Goal: Find specific page/section: Find specific page/section

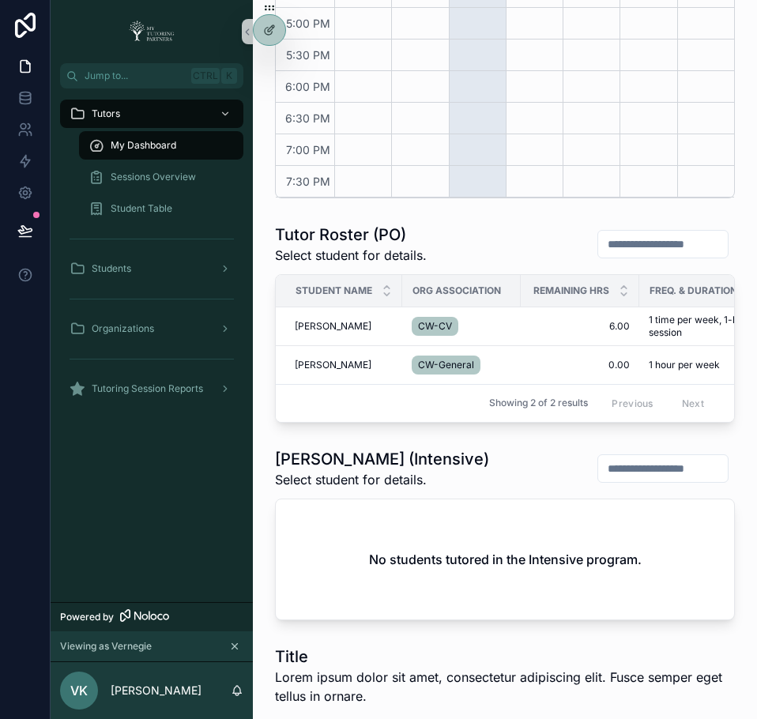
scroll to position [602, 0]
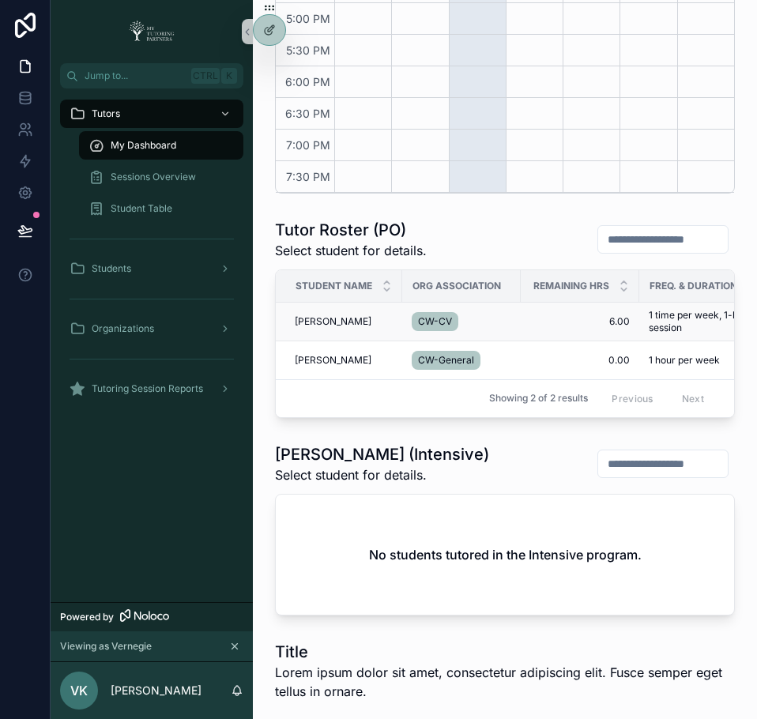
click at [360, 328] on span "[PERSON_NAME]" at bounding box center [333, 321] width 77 height 13
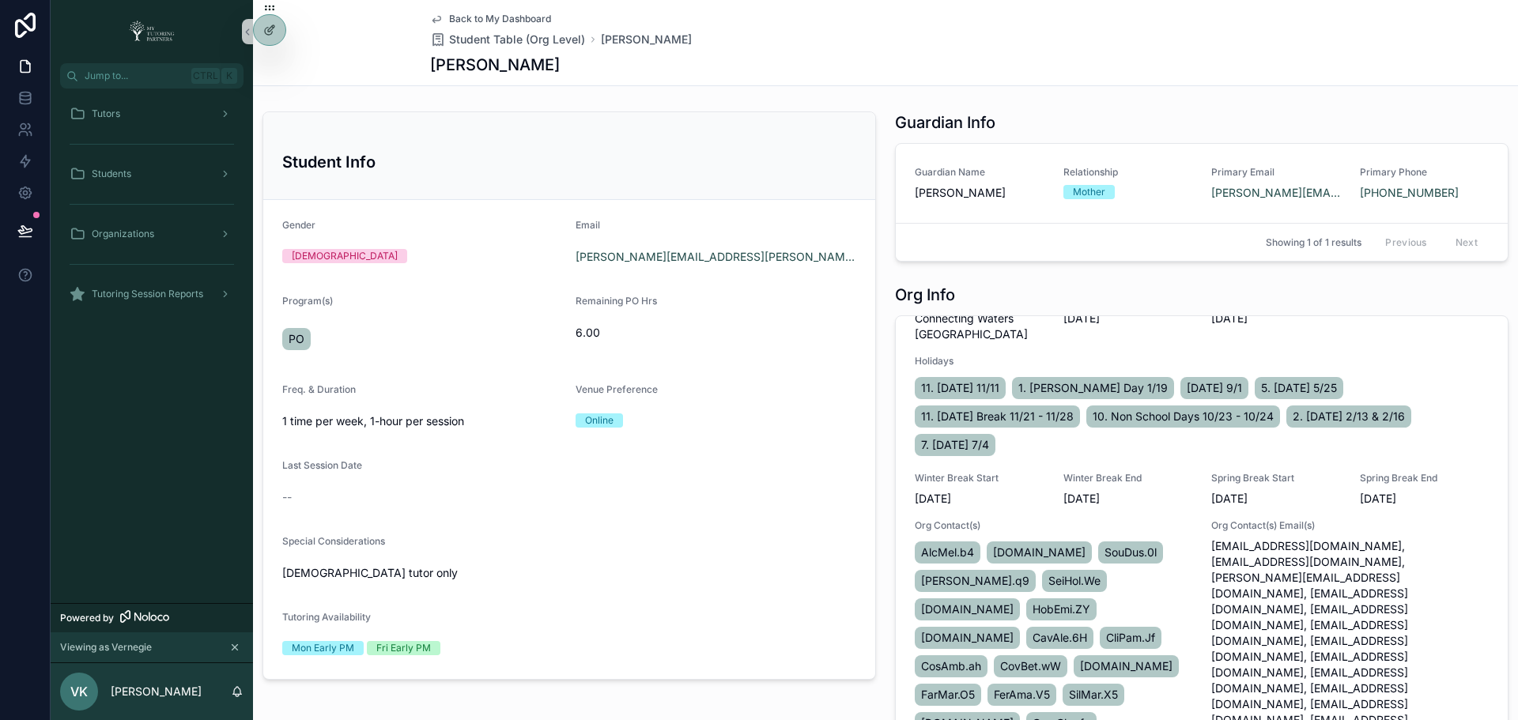
click at [462, 19] on span "Back to My Dashboard" at bounding box center [500, 19] width 102 height 13
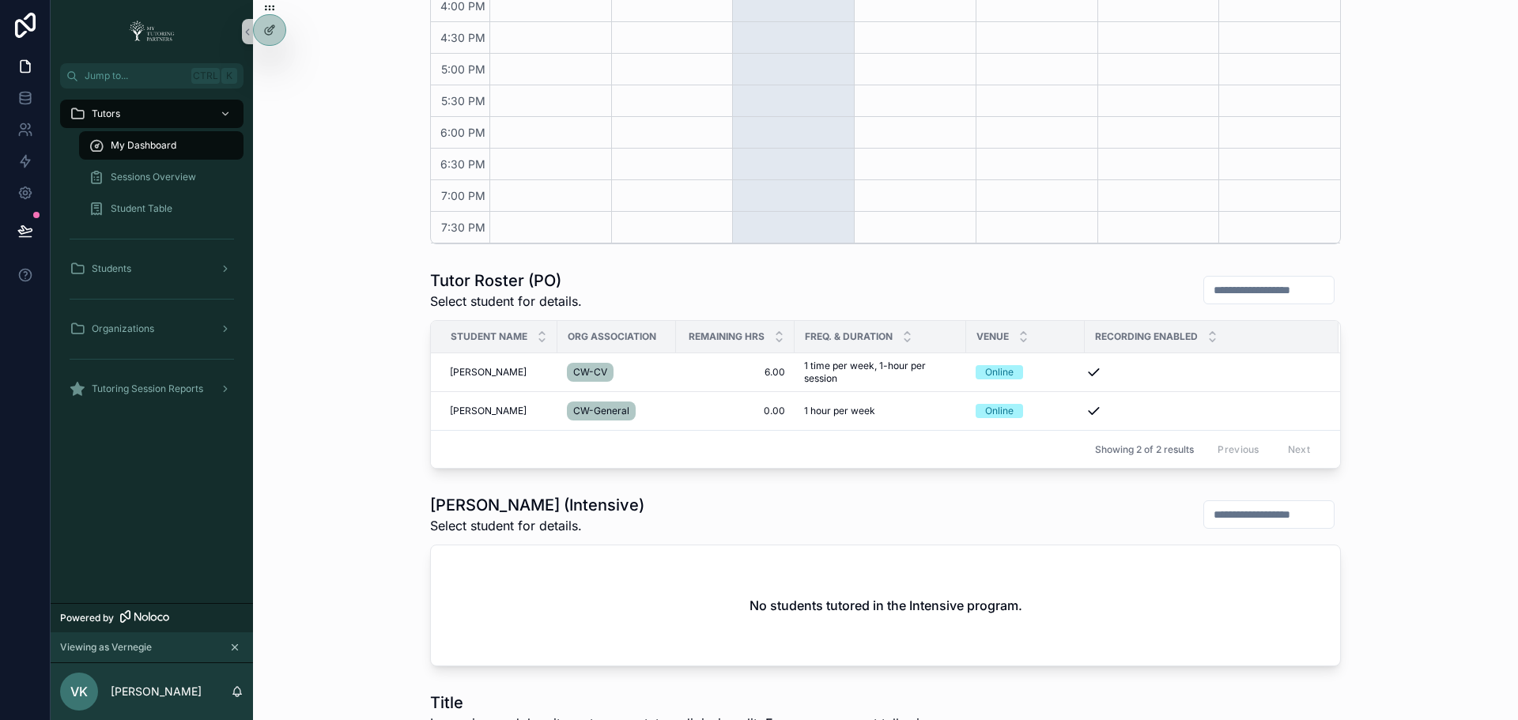
scroll to position [553, 0]
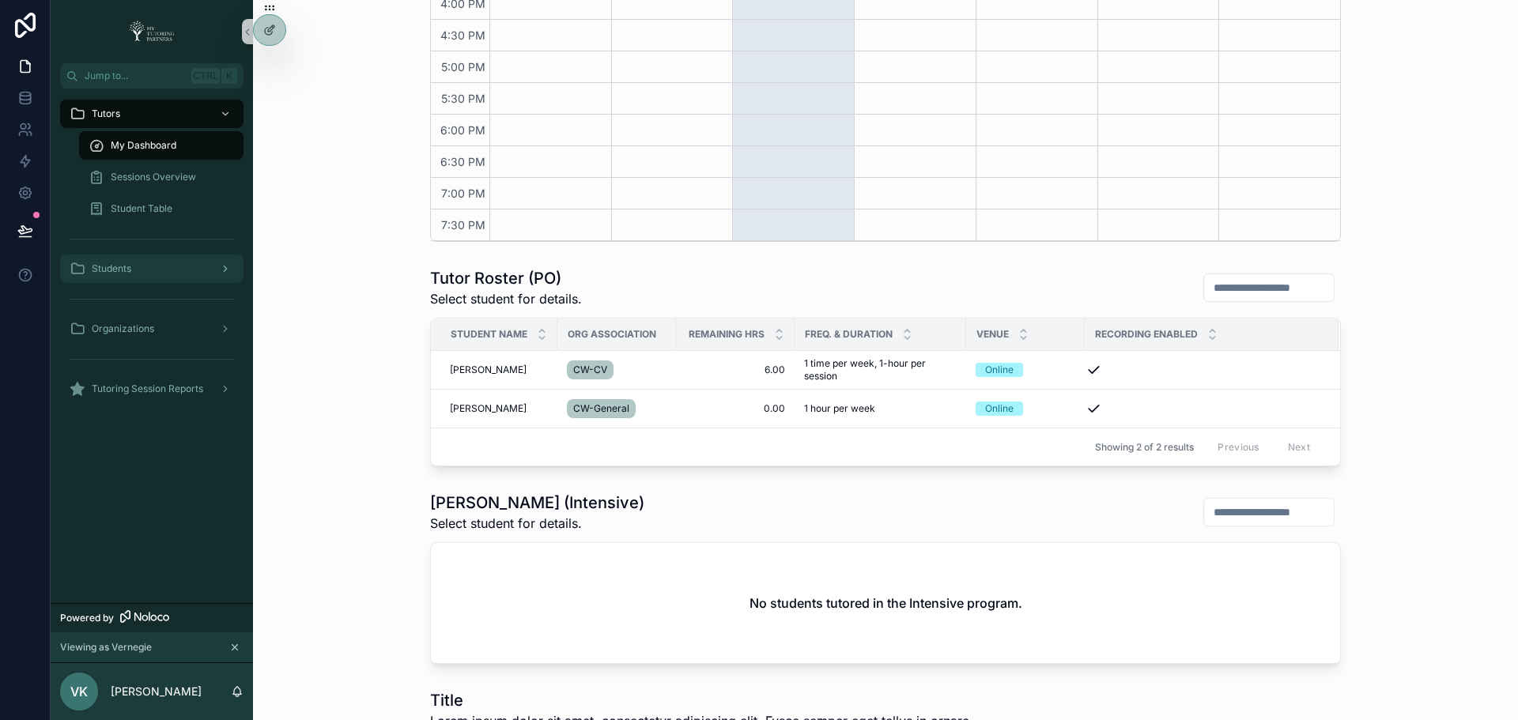
click at [175, 264] on div "Students" at bounding box center [152, 268] width 164 height 25
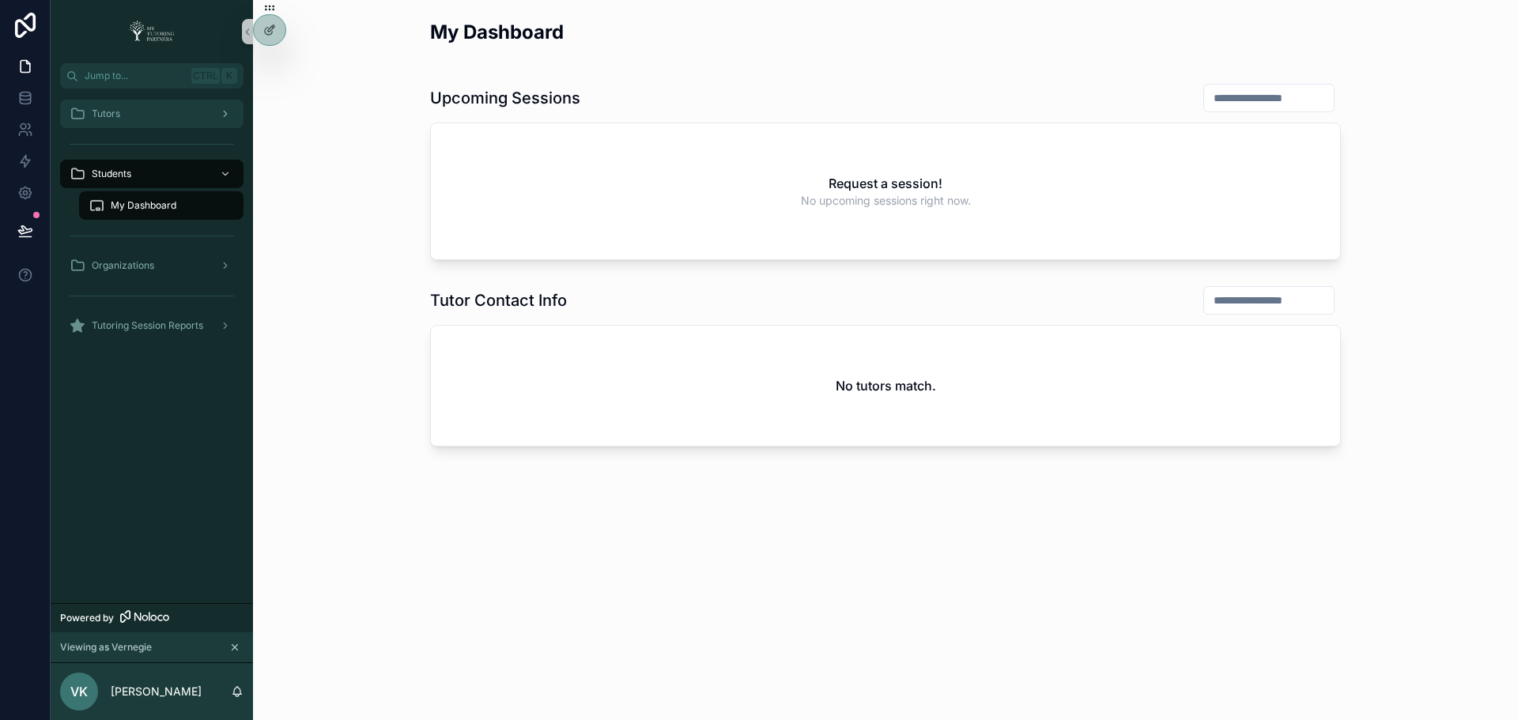
click at [129, 108] on div "Tutors" at bounding box center [152, 113] width 164 height 25
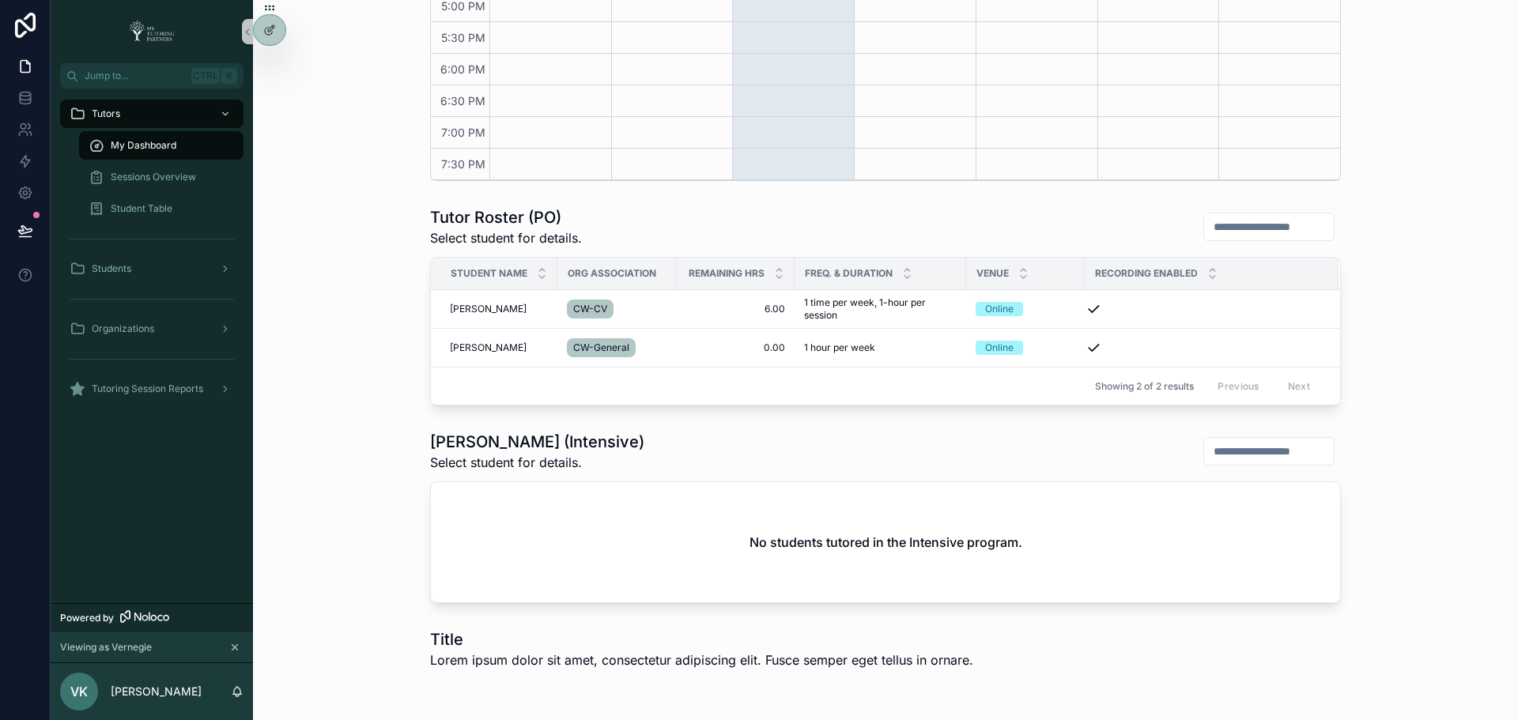
scroll to position [659, 0]
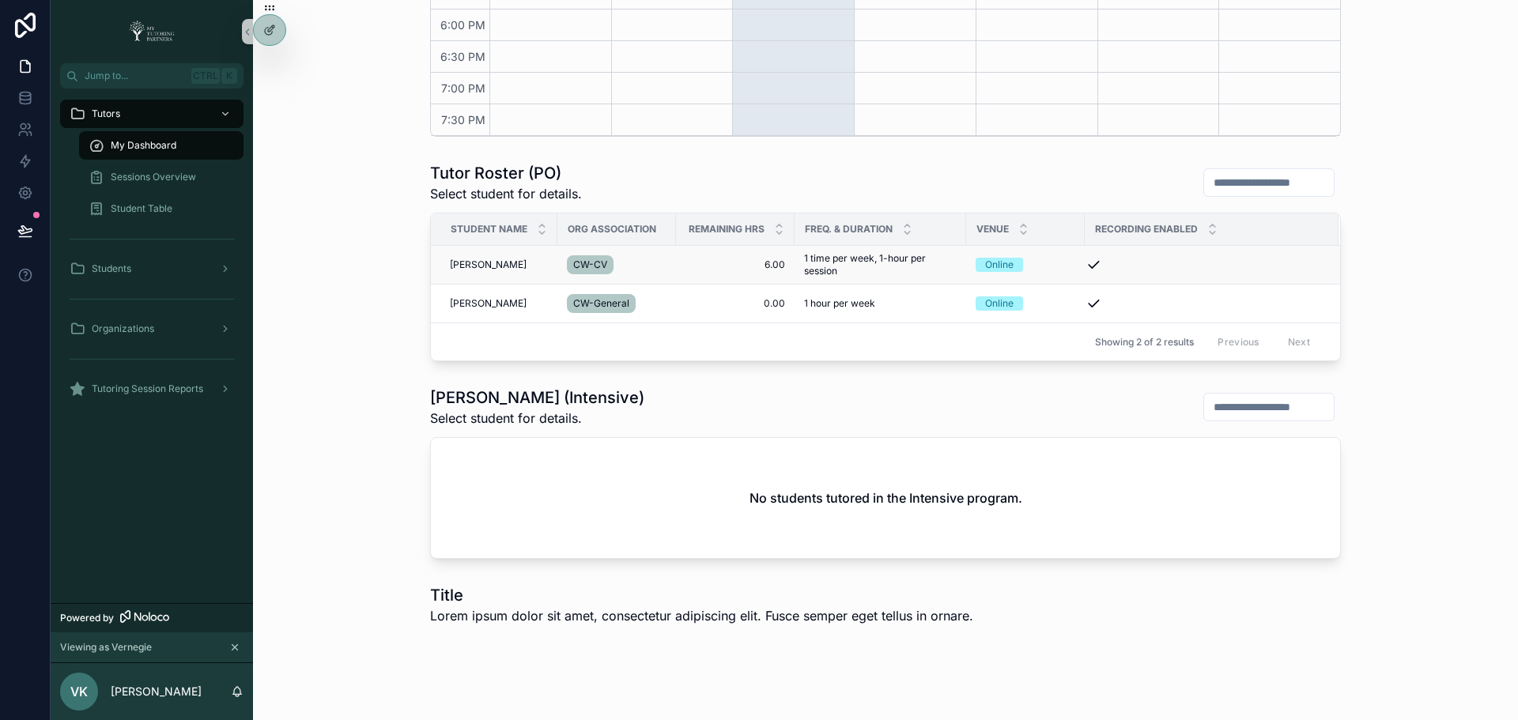
click at [474, 262] on span "[PERSON_NAME]" at bounding box center [488, 265] width 77 height 13
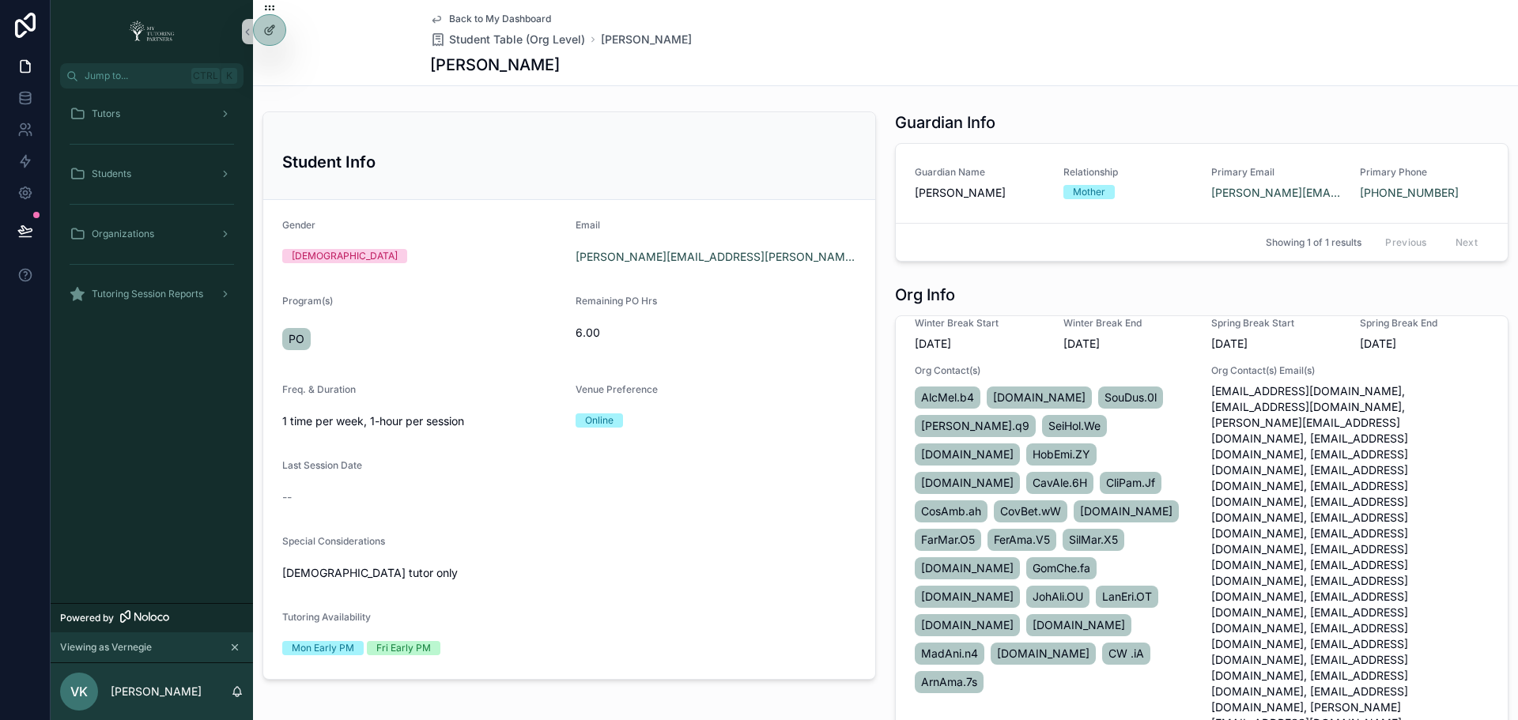
scroll to position [47, 0]
